Goal: Information Seeking & Learning: Find specific fact

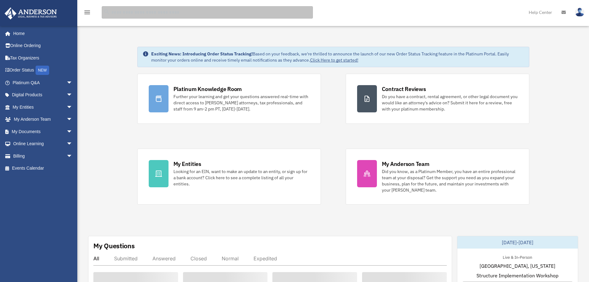
click at [191, 11] on input "search" at bounding box center [207, 12] width 211 height 12
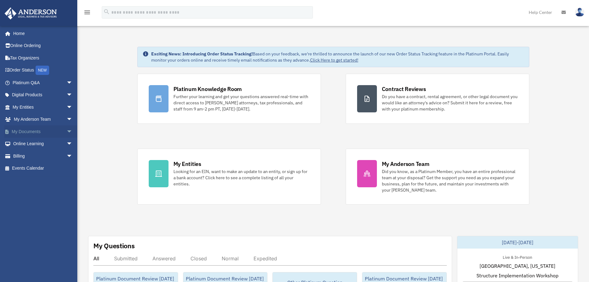
click at [66, 130] on span "arrow_drop_down" at bounding box center [72, 131] width 12 height 13
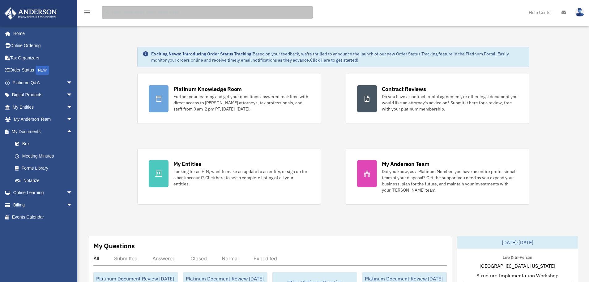
click at [142, 14] on input "search" at bounding box center [207, 12] width 211 height 12
type input "**********"
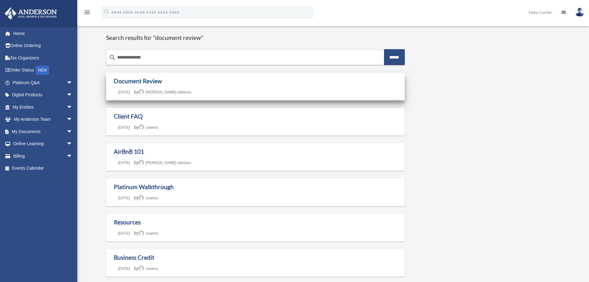
click at [140, 80] on link "Document Review" at bounding box center [138, 80] width 48 height 7
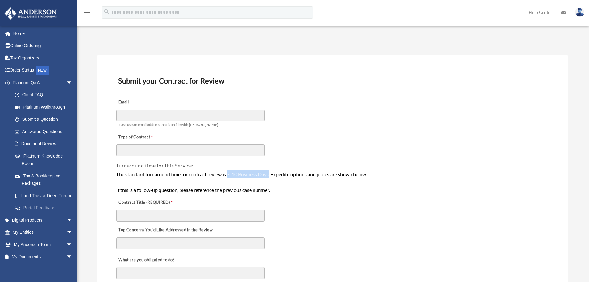
drag, startPoint x: 230, startPoint y: 174, endPoint x: 270, endPoint y: 175, distance: 40.5
click at [270, 174] on div "The standard turnaround time for contract review is 7-10 Business Days. Expedit…" at bounding box center [332, 182] width 433 height 24
copy div "7-10 Business Days"
